Goal: Transaction & Acquisition: Purchase product/service

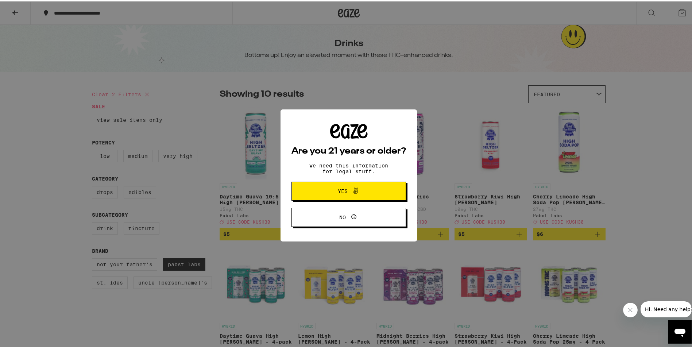
click at [348, 192] on span at bounding box center [354, 189] width 12 height 9
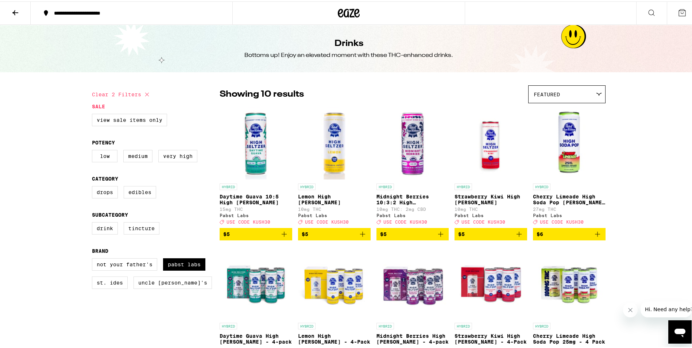
click at [568, 160] on img "Open page for Cherry Limeade High Soda Pop Seltzer - 25mg from Pabst Labs" at bounding box center [569, 141] width 73 height 73
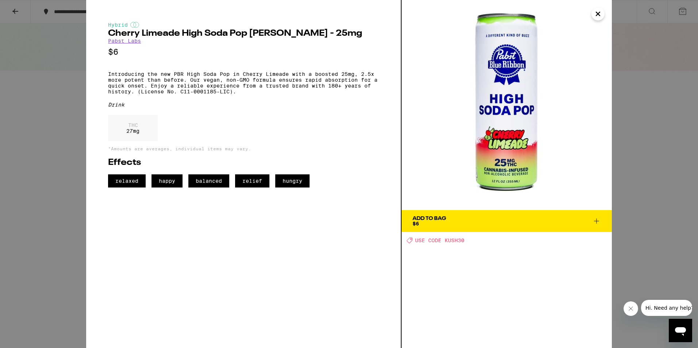
click at [510, 105] on img at bounding box center [506, 105] width 210 height 210
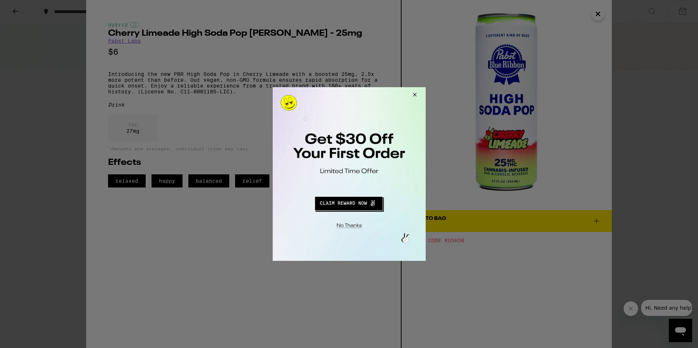
click at [352, 223] on button "Close Modal" at bounding box center [347, 224] width 149 height 11
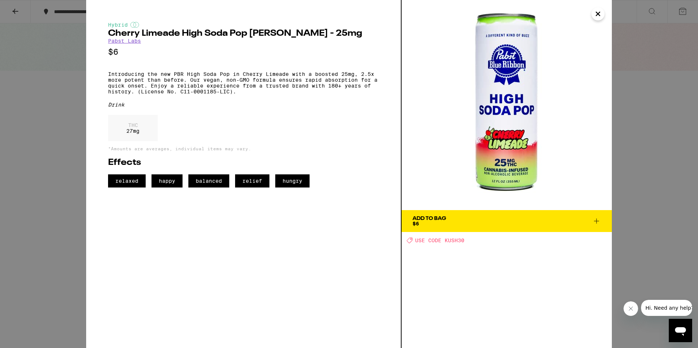
click at [603, 14] on button "Close" at bounding box center [597, 13] width 13 height 13
